Goal: Task Accomplishment & Management: Use online tool/utility

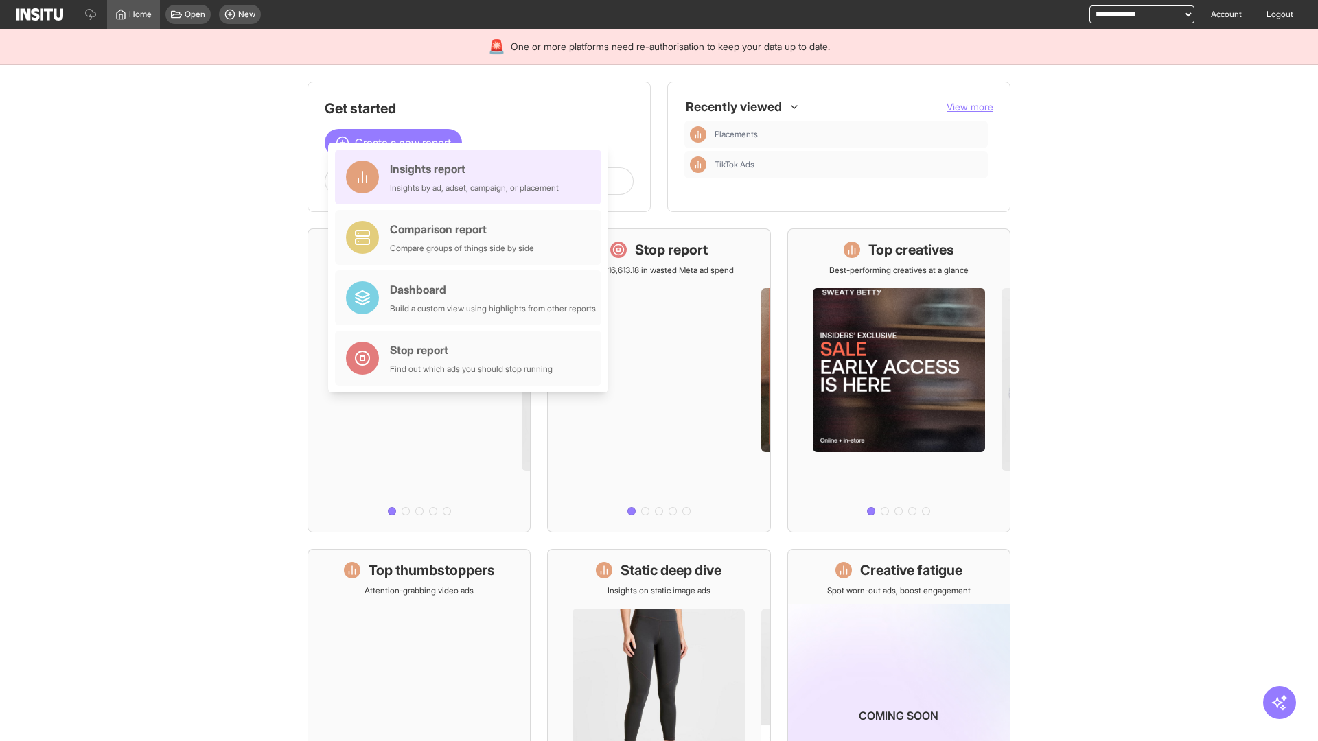
click at [472, 177] on div "Insights report Insights by ad, adset, campaign, or placement" at bounding box center [474, 177] width 169 height 33
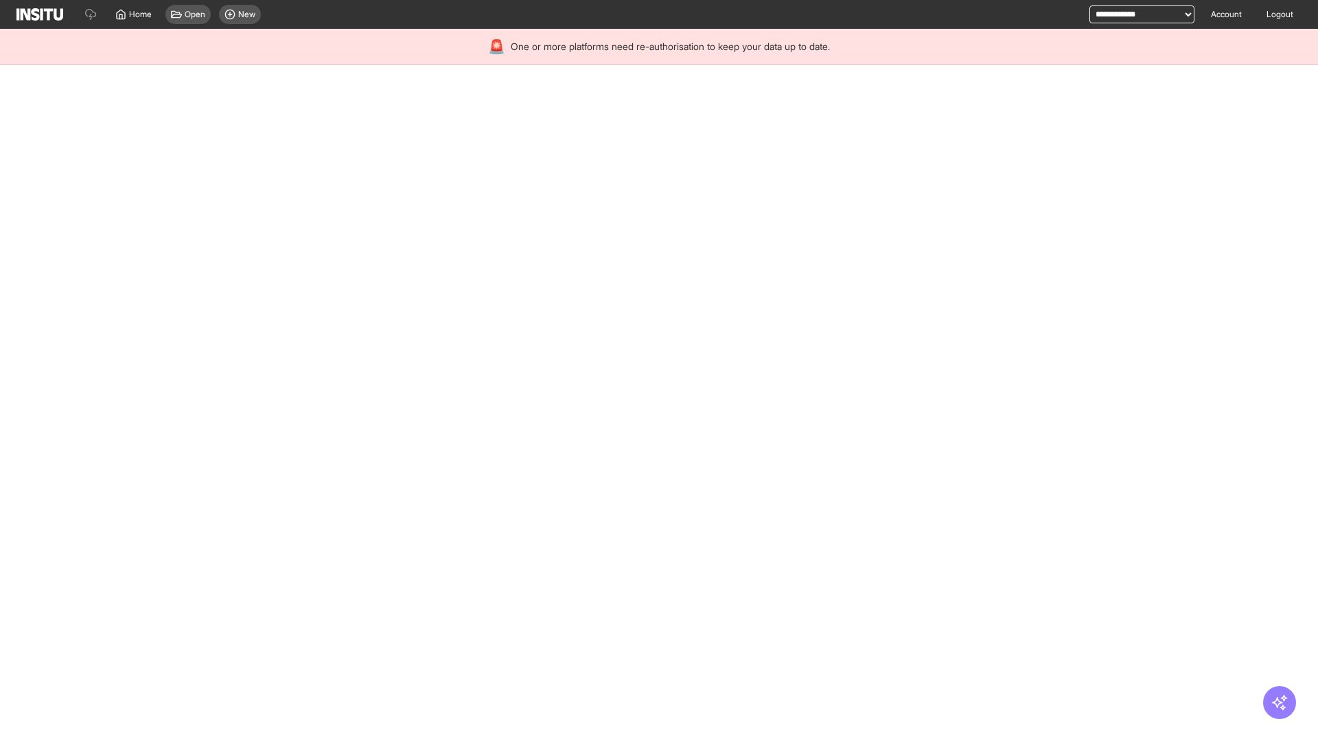
select select "**"
